Goal: Information Seeking & Learning: Find specific fact

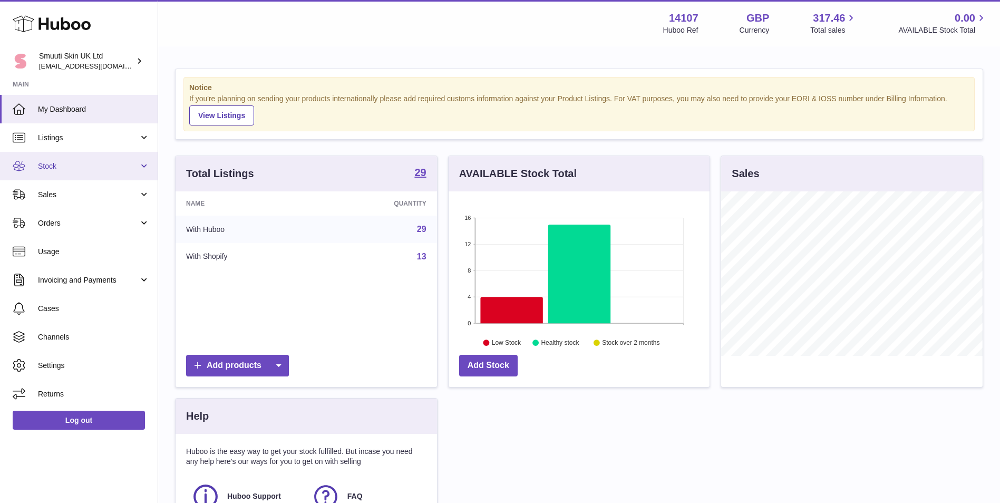
scroll to position [164, 261]
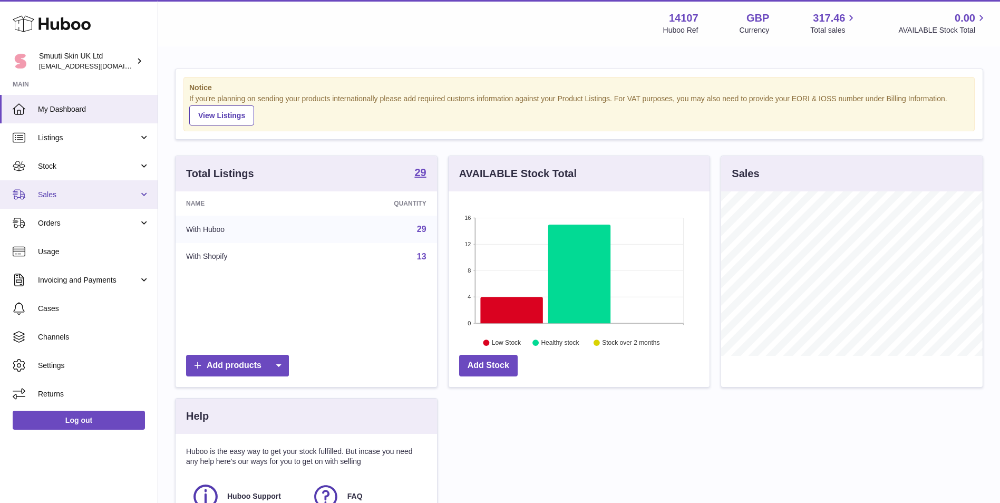
click at [39, 187] on link "Sales" at bounding box center [79, 194] width 158 height 28
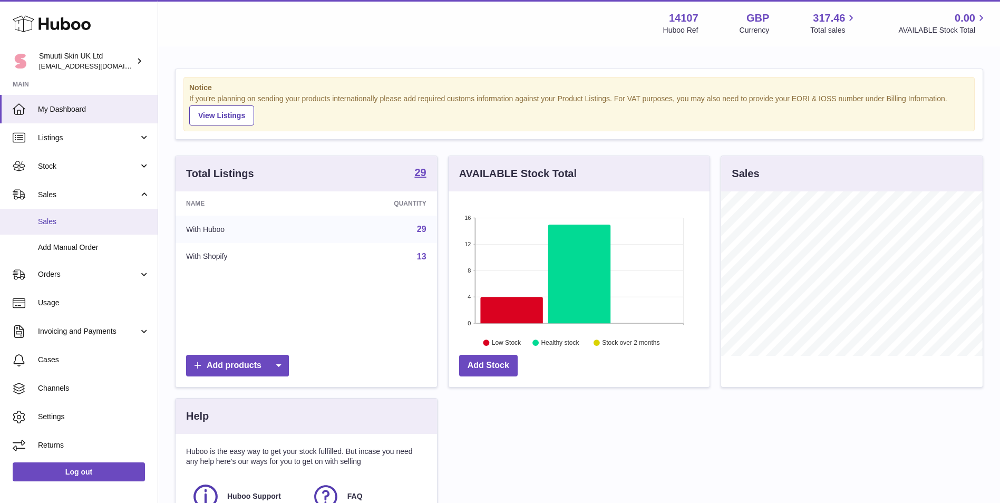
click at [73, 221] on span "Sales" at bounding box center [94, 222] width 112 height 10
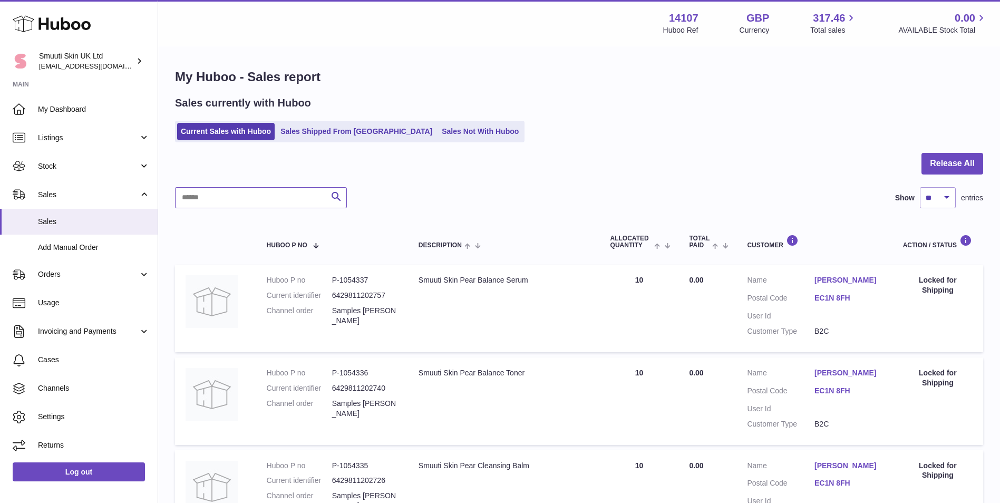
click at [286, 197] on input "text" at bounding box center [261, 197] width 172 height 21
type input "****"
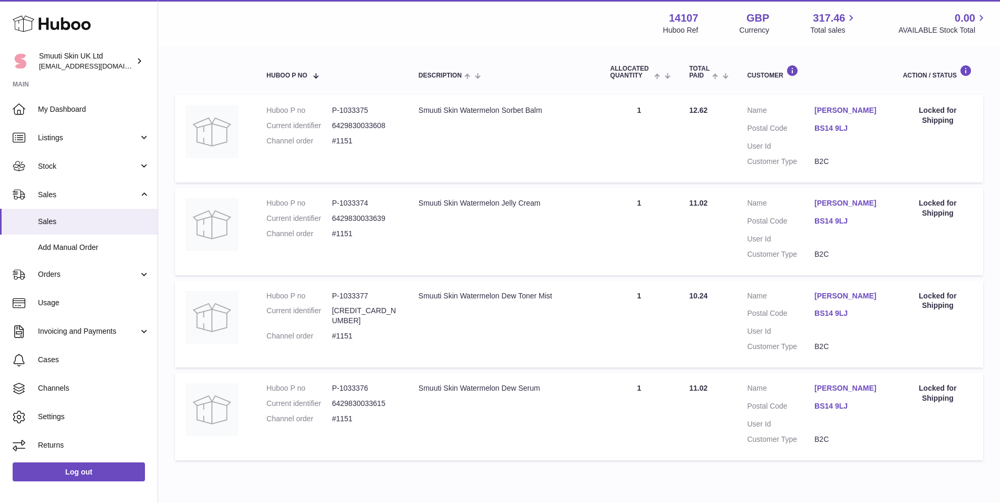
scroll to position [105, 0]
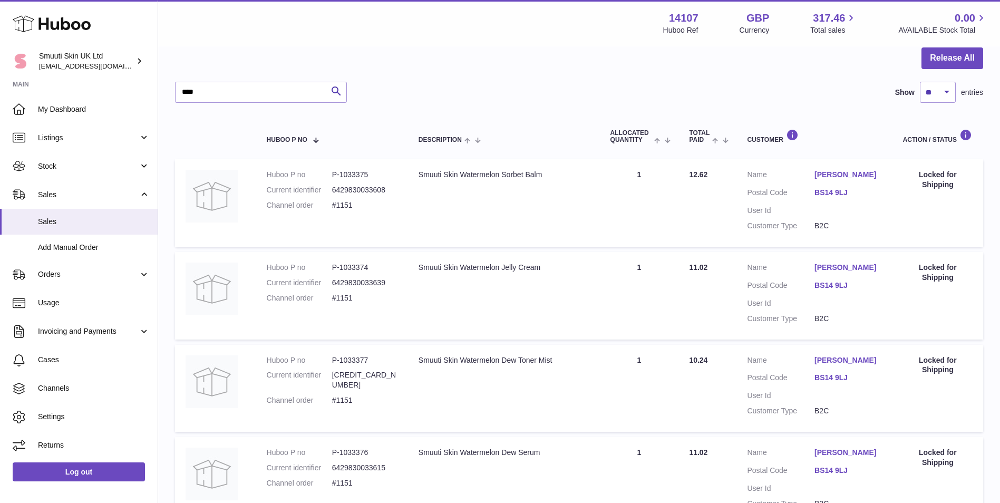
click at [362, 178] on dd "P-1033375" at bounding box center [364, 175] width 65 height 10
click at [360, 178] on dd "P-1033375" at bounding box center [364, 175] width 65 height 10
click at [359, 175] on dd "P-1033375" at bounding box center [364, 175] width 65 height 10
copy dd "1033375"
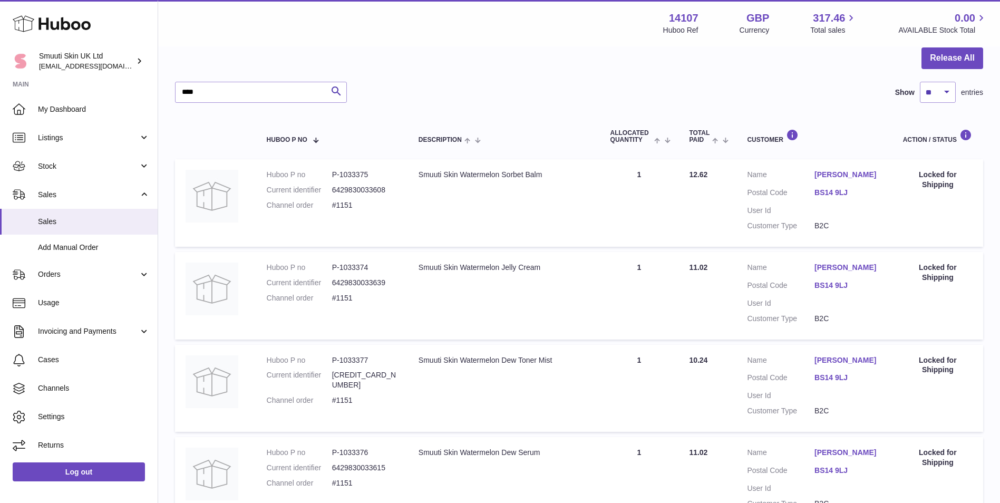
click at [362, 264] on dd "P-1033374" at bounding box center [364, 267] width 65 height 10
click at [361, 264] on dd "P-1033374" at bounding box center [364, 267] width 65 height 10
copy dd "1033374"
click at [355, 362] on dd "P-1033377" at bounding box center [364, 360] width 65 height 10
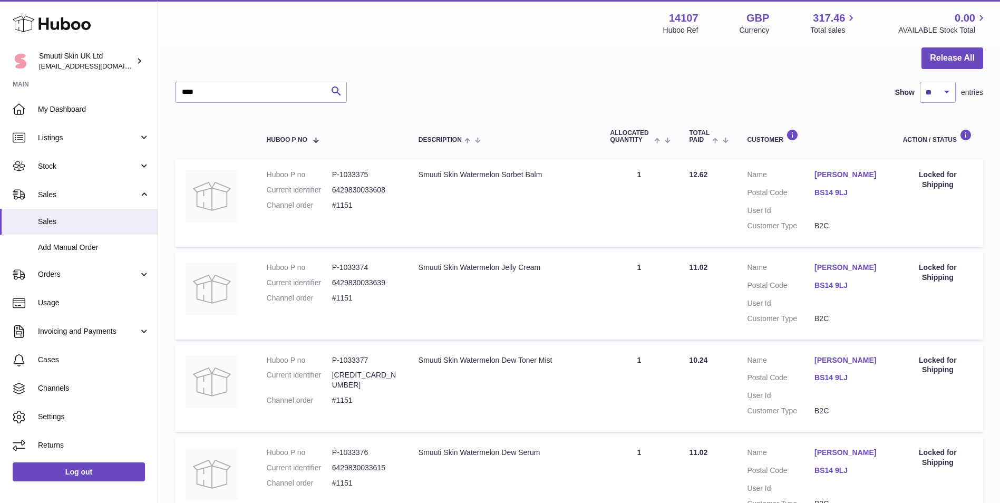
copy dd "1033377"
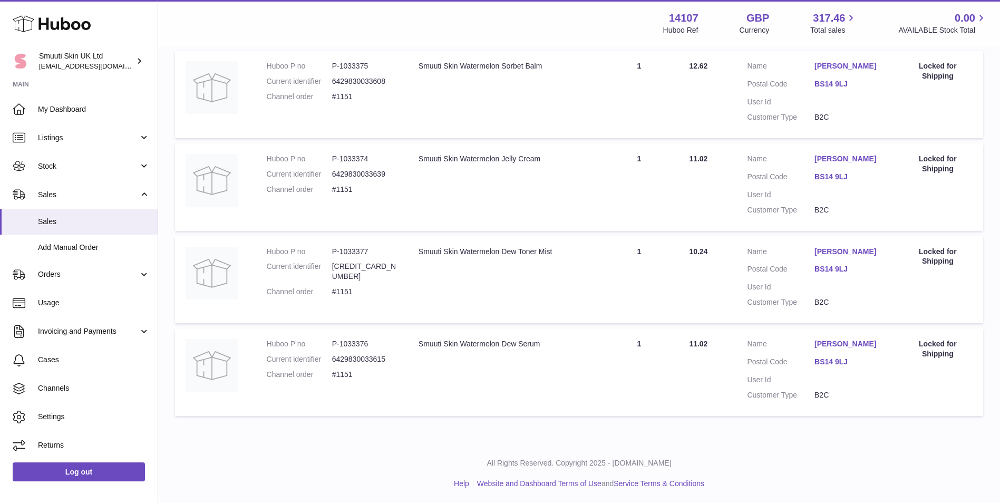
scroll to position [215, 0]
click at [353, 343] on dd "P-1033376" at bounding box center [364, 343] width 65 height 10
click at [353, 342] on dd "P-1033376" at bounding box center [364, 343] width 65 height 10
copy dd "1033376"
click at [362, 161] on dd "P-1033374" at bounding box center [364, 158] width 65 height 10
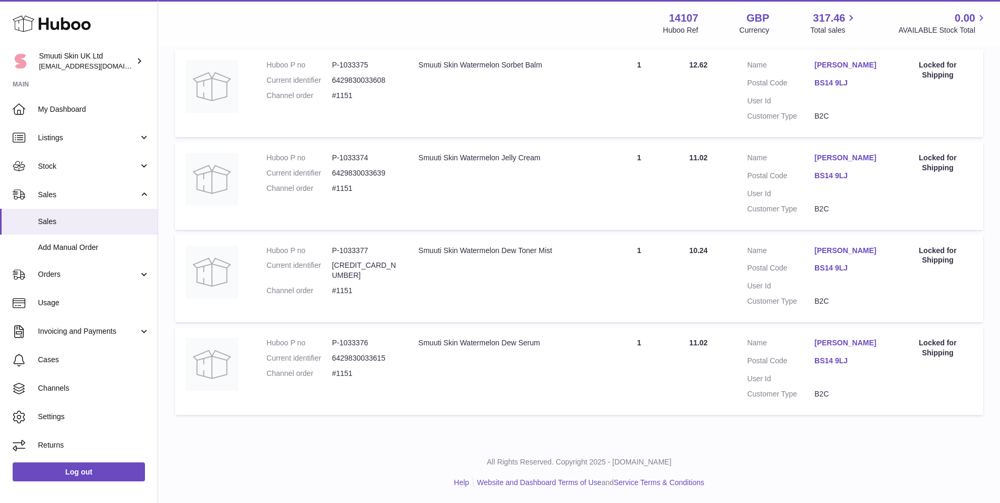
click at [362, 161] on dd "P-1033374" at bounding box center [364, 158] width 65 height 10
copy dd "1033374"
